Goal: Check status: Check status

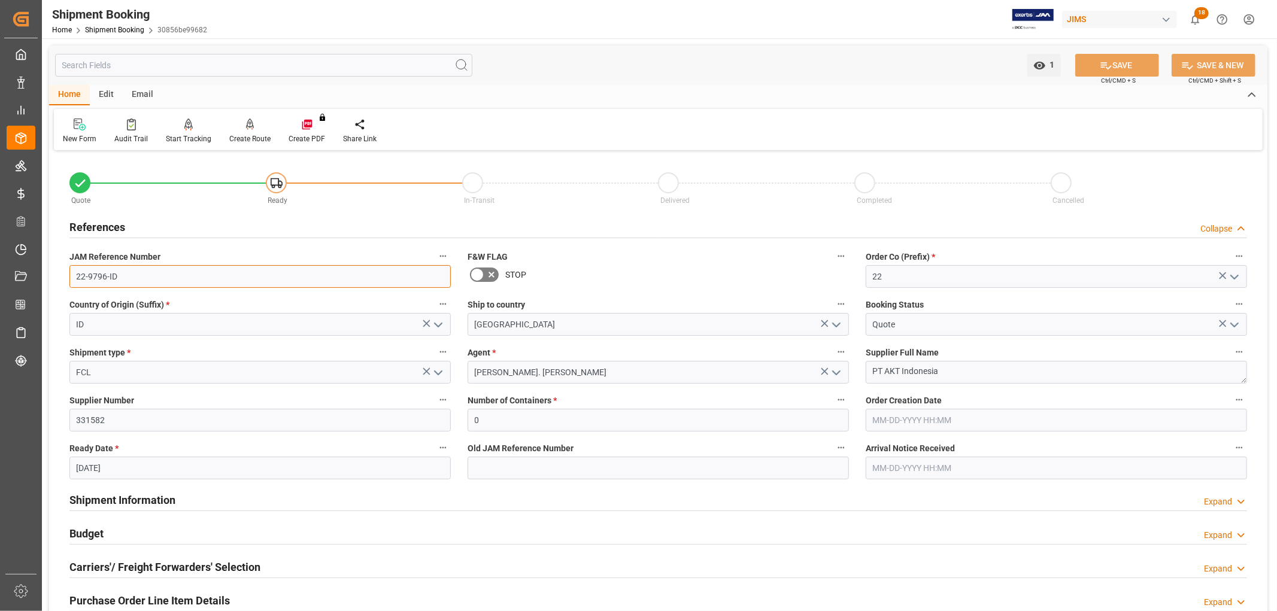
click at [166, 275] on input "22-9796-ID" at bounding box center [259, 276] width 381 height 23
drag, startPoint x: 140, startPoint y: 277, endPoint x: 54, endPoint y: 280, distance: 86.3
click at [54, 280] on div "Quote Ready In-Transit Delivered Completed Cancelled References Collapse JAM Re…" at bounding box center [658, 526] width 1219 height 744
drag, startPoint x: 948, startPoint y: 373, endPoint x: 869, endPoint y: 372, distance: 78.4
click at [869, 372] on textarea "PT AKT Indonesia" at bounding box center [1056, 372] width 381 height 23
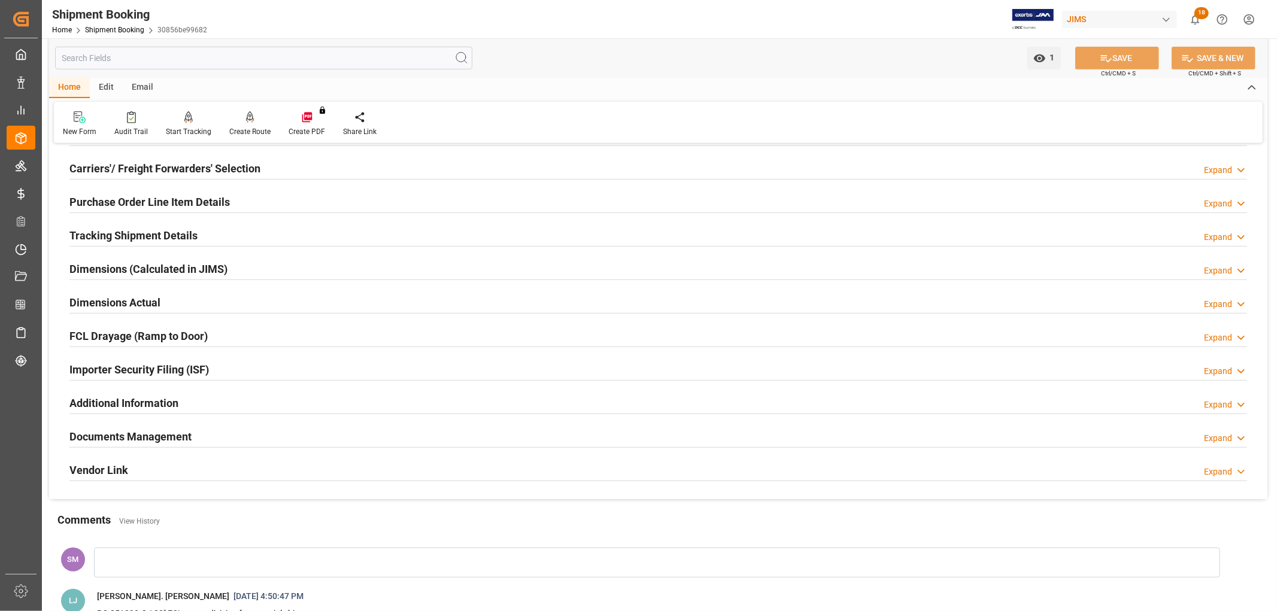
scroll to position [569, 0]
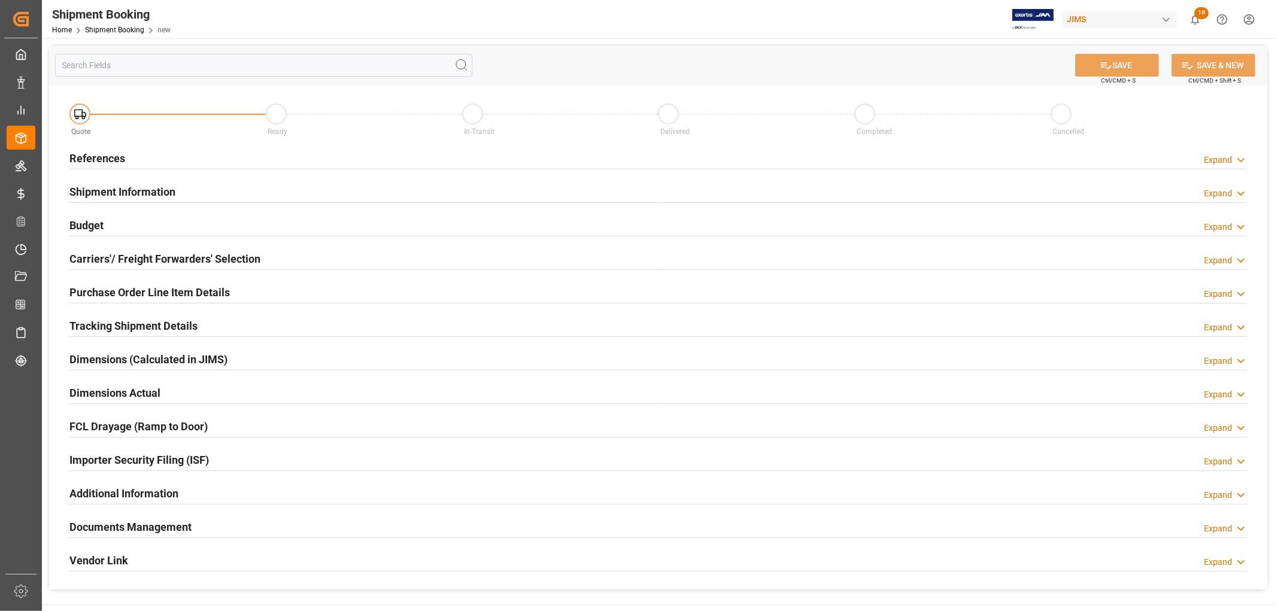
click at [81, 152] on h2 "References" at bounding box center [97, 158] width 56 height 16
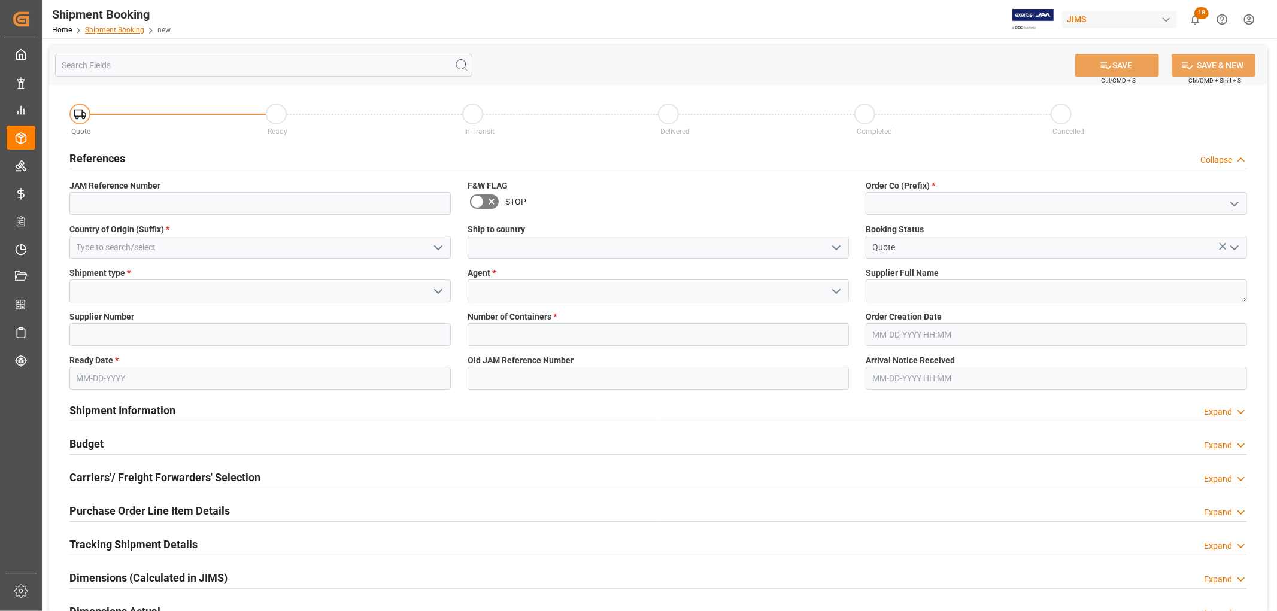
click at [109, 27] on link "Shipment Booking" at bounding box center [114, 30] width 59 height 8
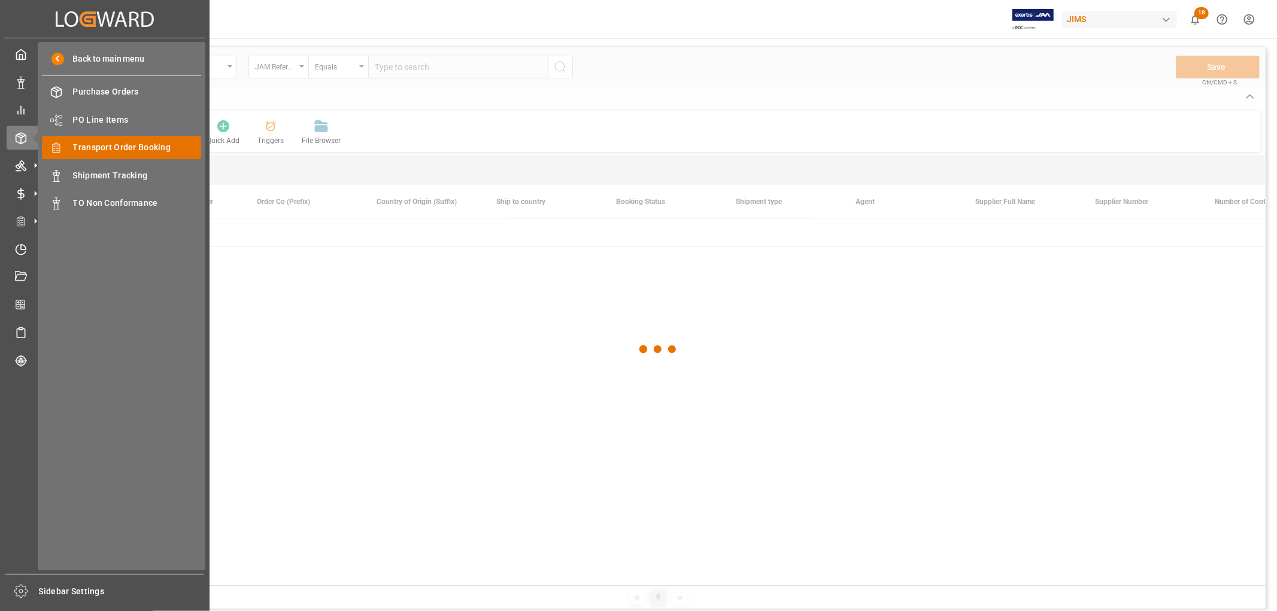
click at [84, 144] on span "Transport Order Booking" at bounding box center [137, 147] width 129 height 13
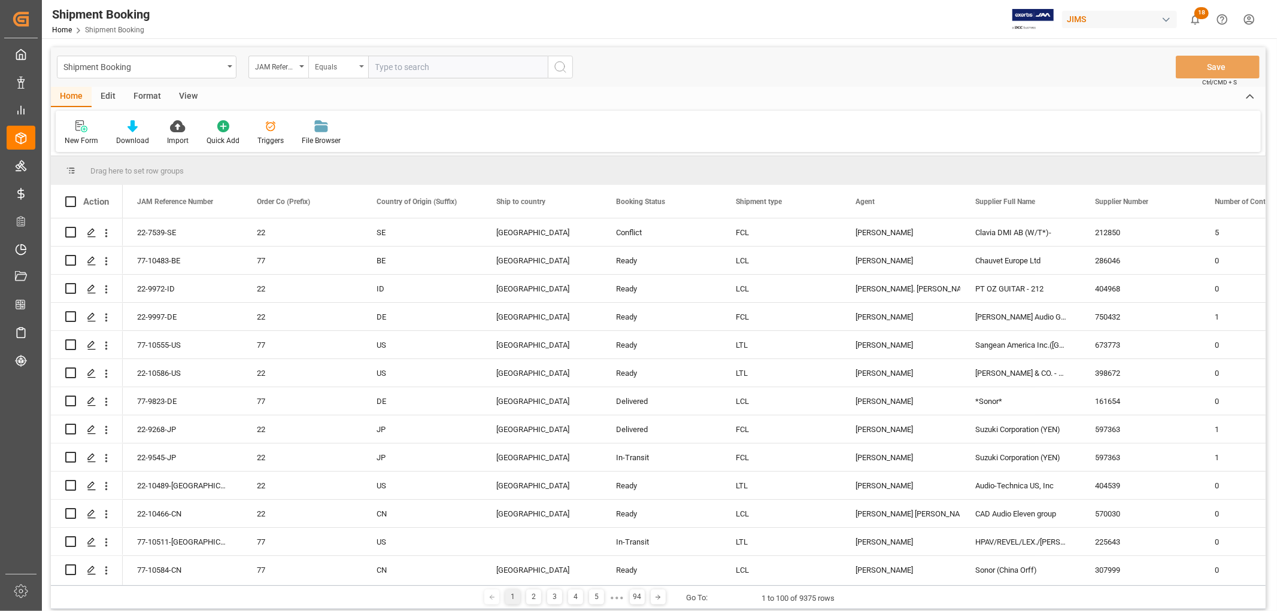
click at [363, 64] on div "Equals" at bounding box center [338, 67] width 60 height 23
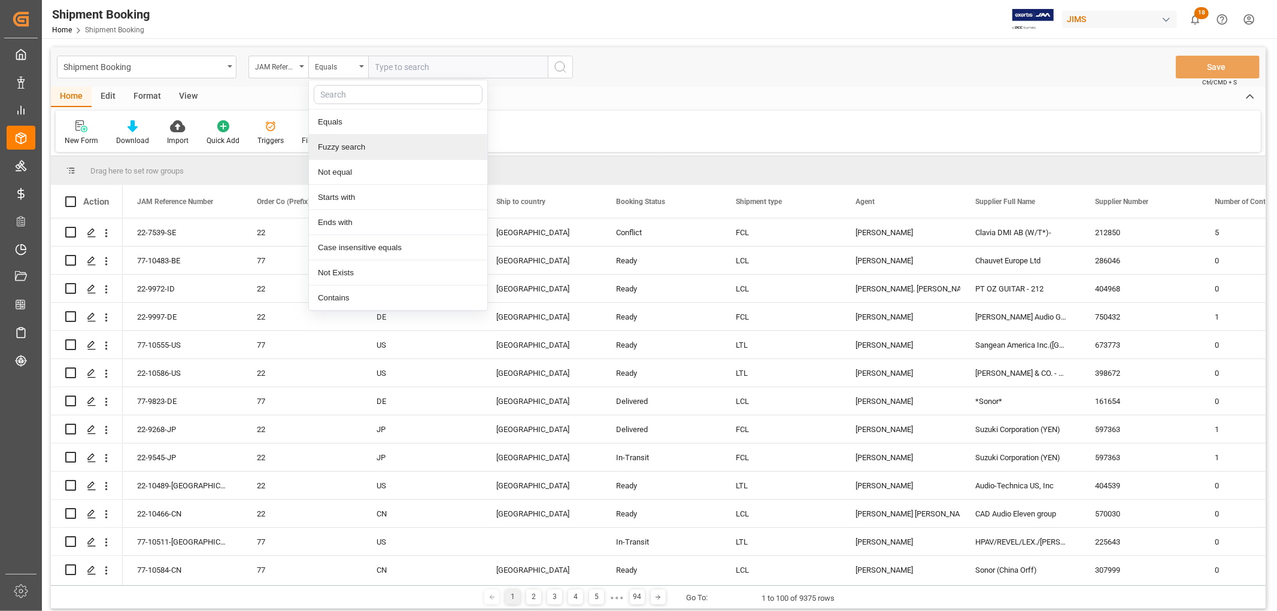
click at [355, 147] on div "Fuzzy search" at bounding box center [398, 147] width 178 height 25
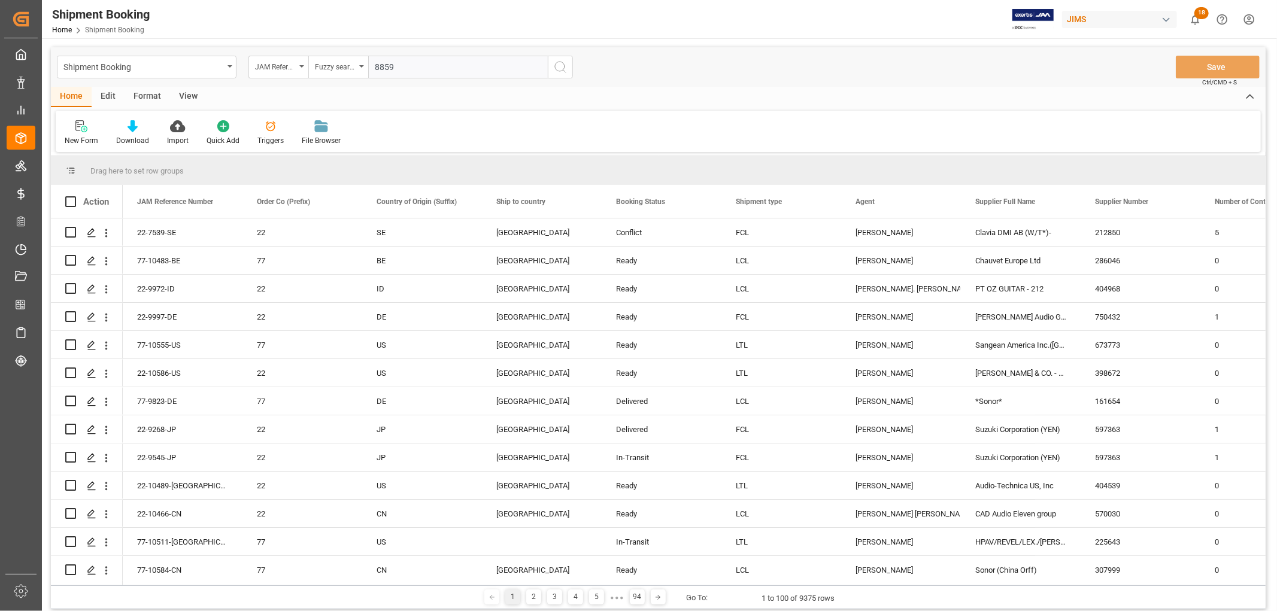
type input "8859"
click at [556, 69] on circle "search button" at bounding box center [560, 67] width 10 height 10
